Goal: Task Accomplishment & Management: Manage account settings

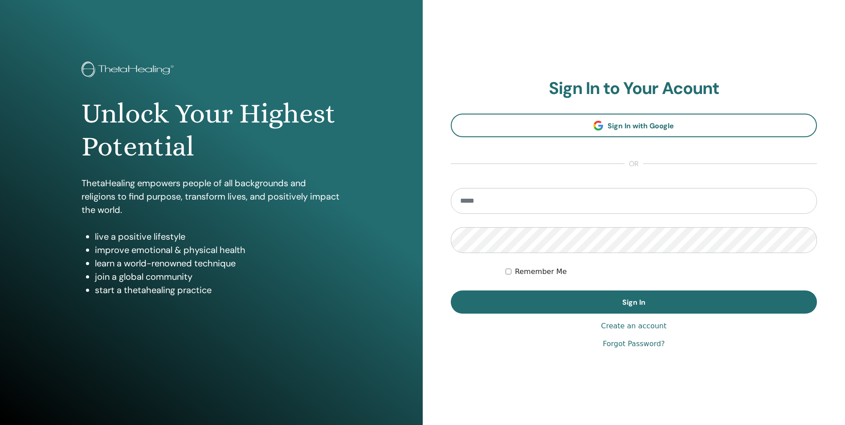
click at [532, 194] on input "email" at bounding box center [634, 201] width 367 height 26
type input "**********"
click at [451, 290] on button "Sign In" at bounding box center [634, 301] width 367 height 23
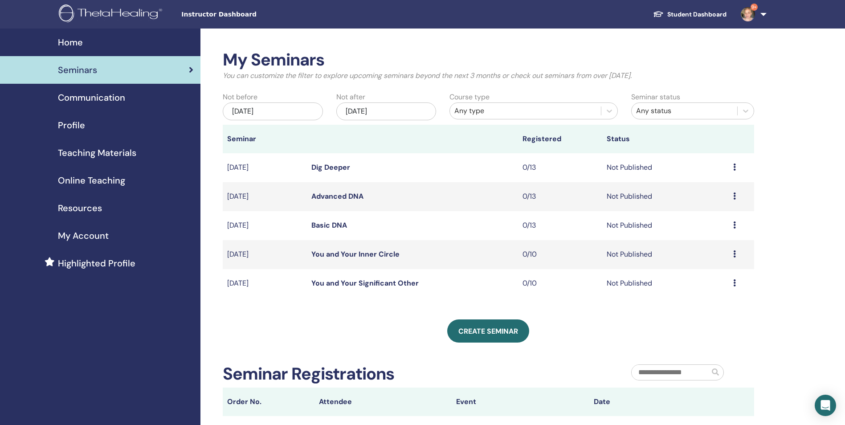
click at [323, 166] on link "Dig Deeper" at bounding box center [330, 167] width 39 height 9
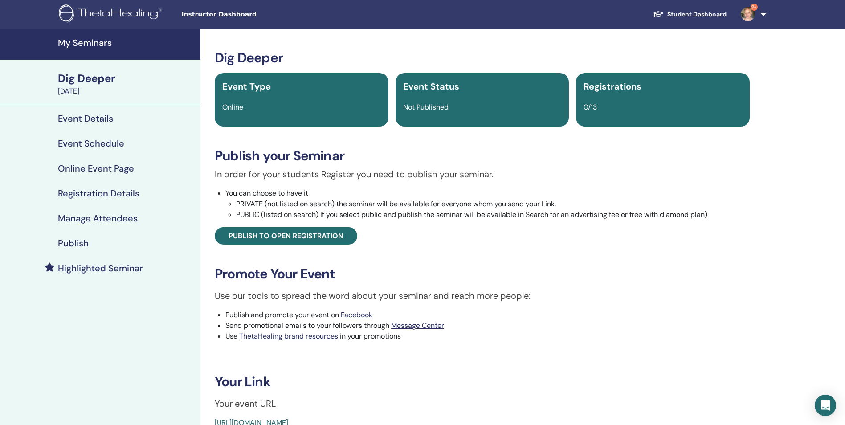
click at [126, 193] on h4 "Registration Details" at bounding box center [99, 193] width 82 height 11
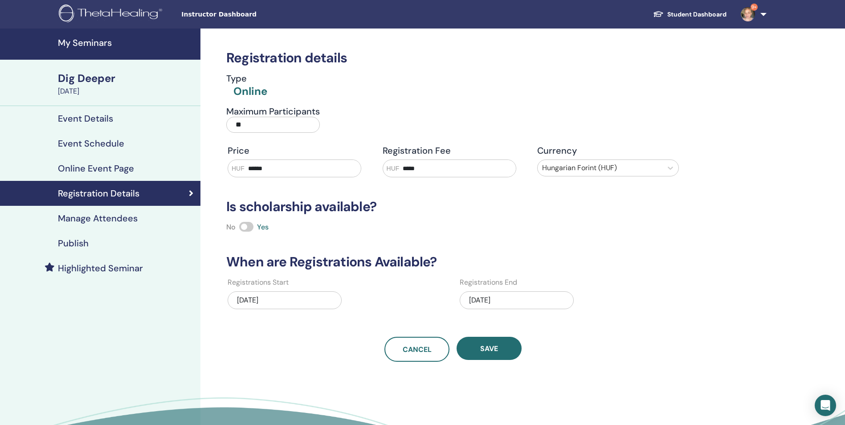
click at [113, 143] on h4 "Event Schedule" at bounding box center [91, 143] width 66 height 11
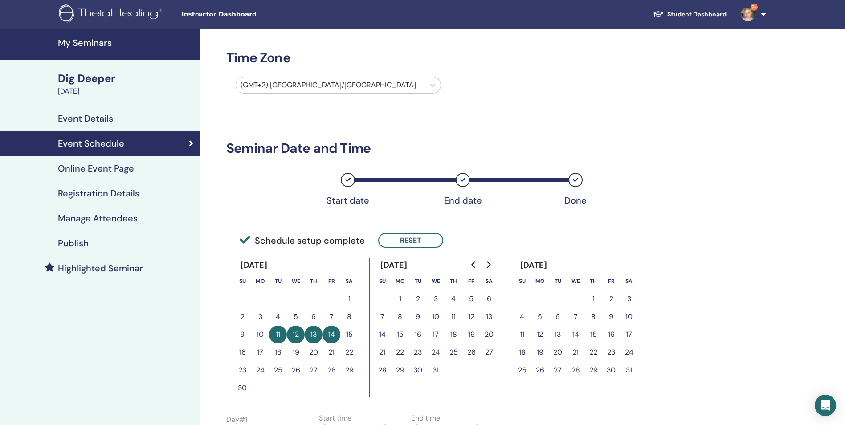
click at [104, 118] on h4 "Event Details" at bounding box center [85, 118] width 55 height 11
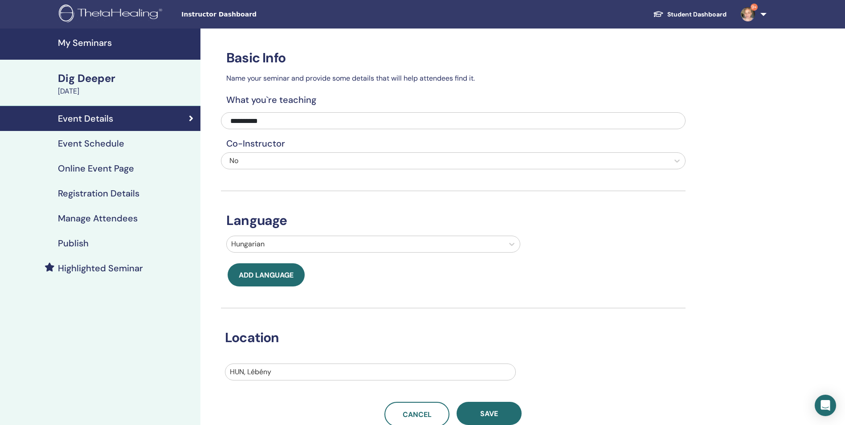
click at [99, 142] on h4 "Event Schedule" at bounding box center [91, 143] width 66 height 11
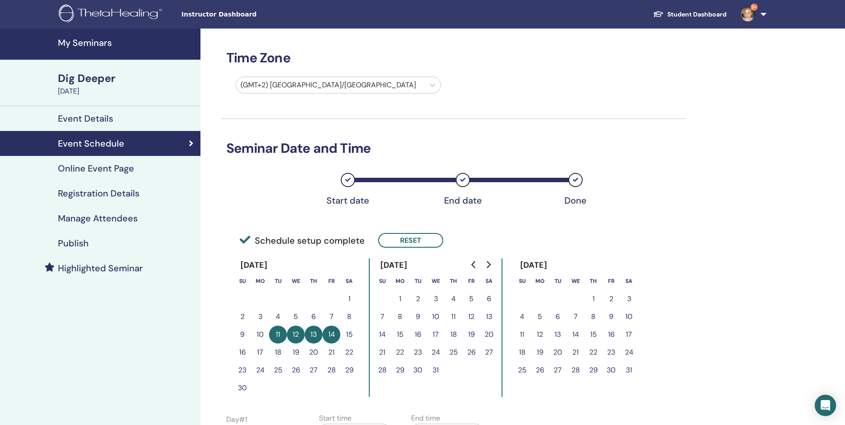
click at [99, 142] on h4 "Event Schedule" at bounding box center [91, 143] width 66 height 11
click at [111, 172] on h4 "Online Event Page" at bounding box center [96, 168] width 76 height 11
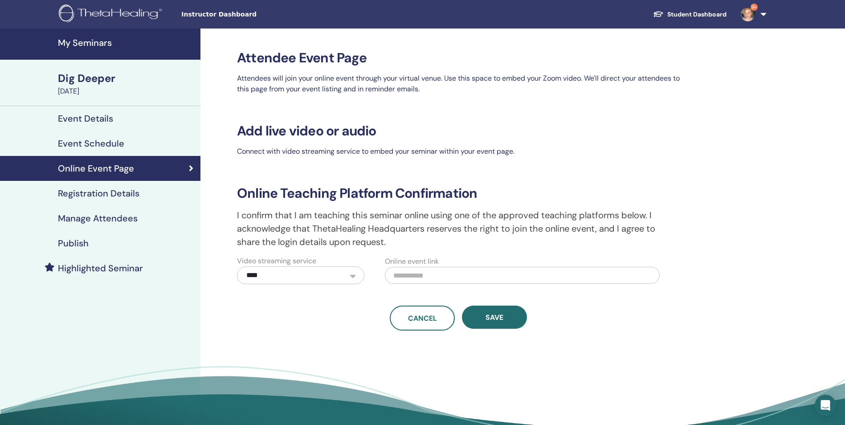
click at [117, 195] on h4 "Registration Details" at bounding box center [99, 193] width 82 height 11
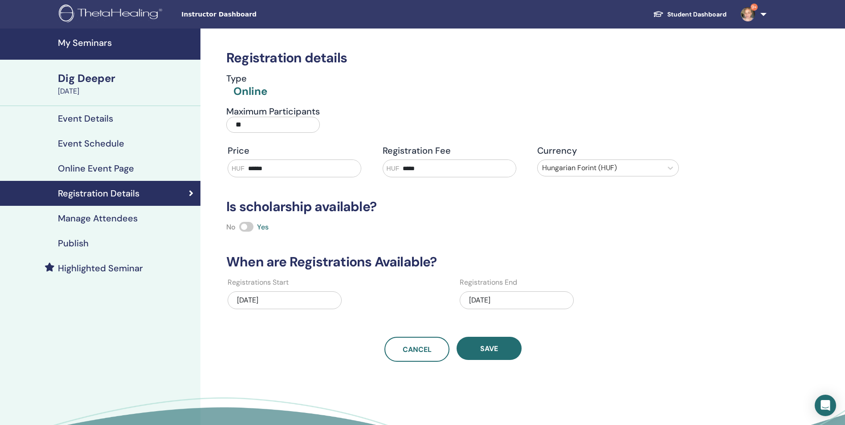
click at [107, 79] on div "Dig Deeper" at bounding box center [126, 78] width 137 height 15
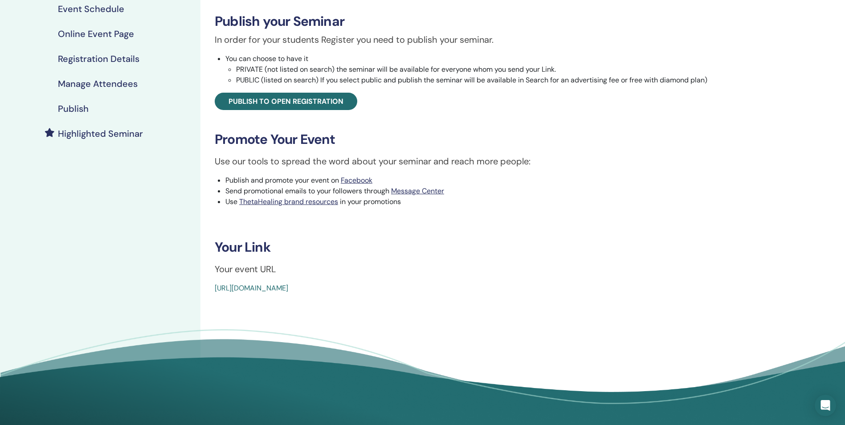
scroll to position [152, 0]
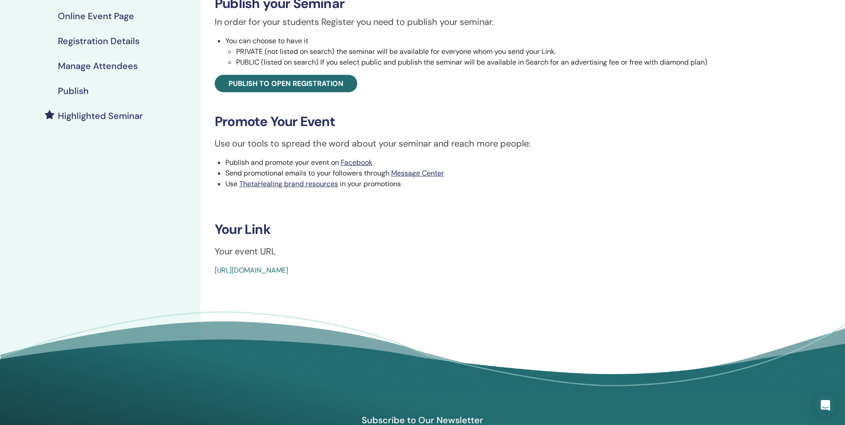
drag, startPoint x: 427, startPoint y: 267, endPoint x: 208, endPoint y: 266, distance: 219.2
click at [208, 266] on div "Dig Deeper Event Type Online Event Status Not Published Registrations 0/13 Publ…" at bounding box center [482, 87] width 553 height 378
copy link "https://www.thetahealing.com/seminar-377530-details.html"
